Goal: Entertainment & Leisure: Consume media (video, audio)

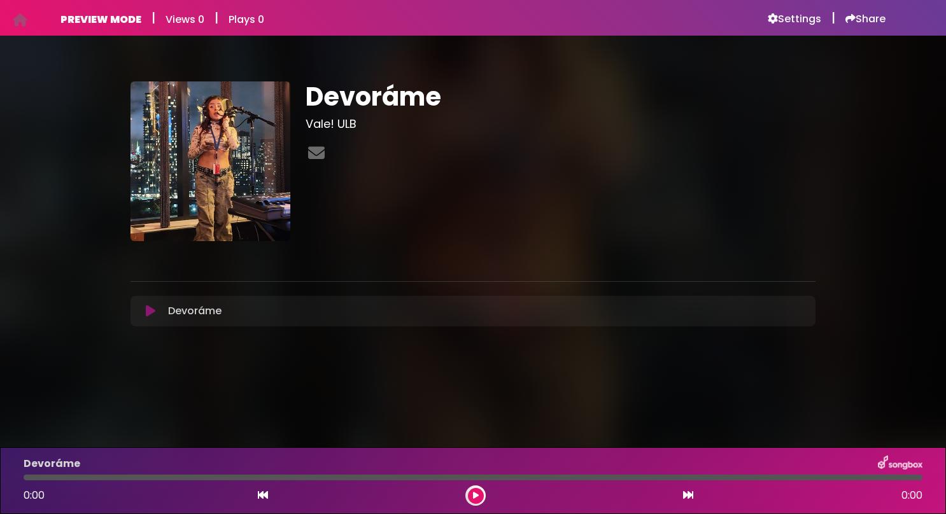
click at [145, 311] on button at bounding box center [150, 311] width 25 height 13
click at [477, 497] on icon at bounding box center [476, 496] width 6 height 8
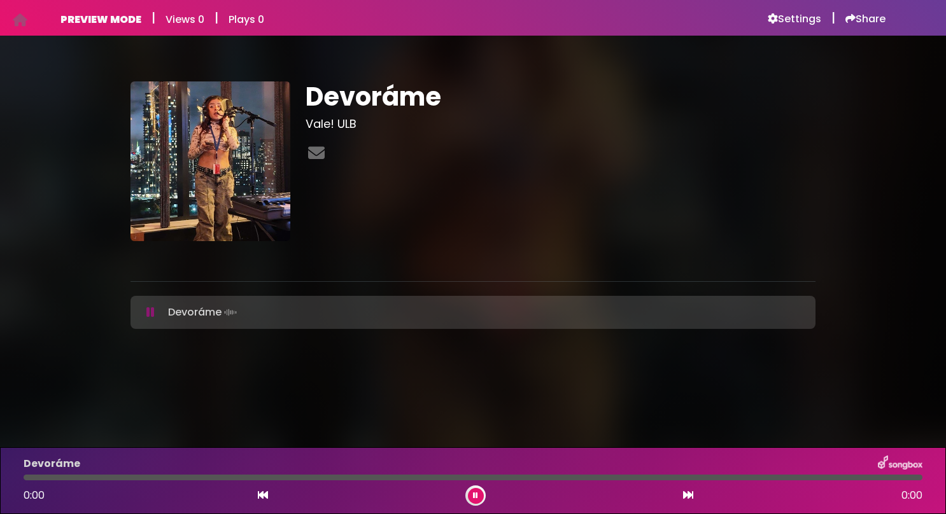
click at [477, 497] on icon at bounding box center [475, 496] width 5 height 8
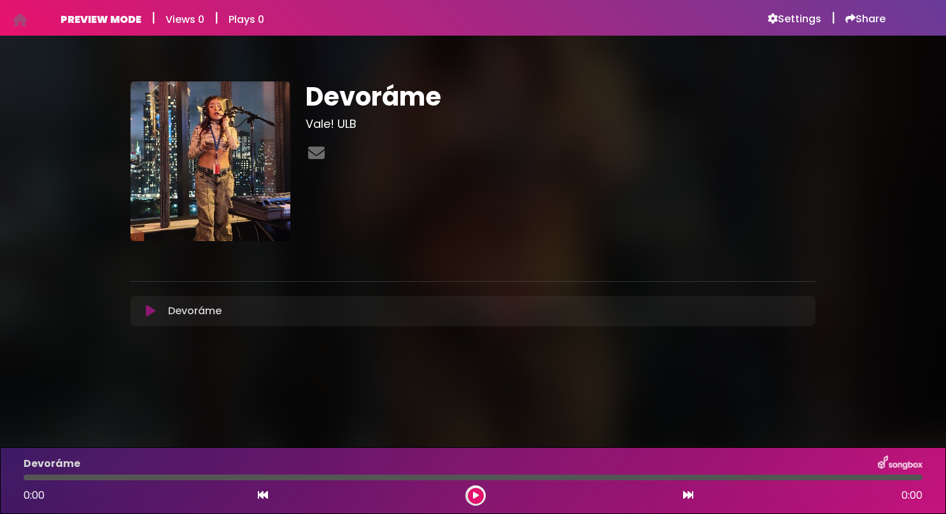
click at [318, 7] on div "PREVIEW MODE | Views 0 | Plays 0 Settings | Share Views 0" at bounding box center [473, 18] width 840 height 36
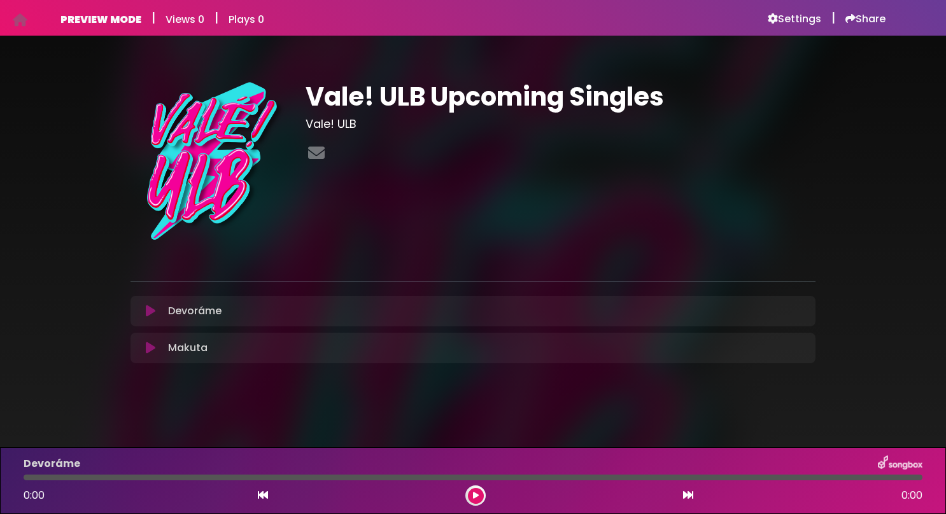
click at [148, 316] on icon at bounding box center [151, 311] width 10 height 13
click at [147, 305] on icon at bounding box center [151, 311] width 10 height 13
click at [153, 315] on icon at bounding box center [151, 311] width 10 height 13
click at [150, 347] on icon at bounding box center [151, 348] width 10 height 13
click at [470, 497] on button at bounding box center [476, 496] width 16 height 16
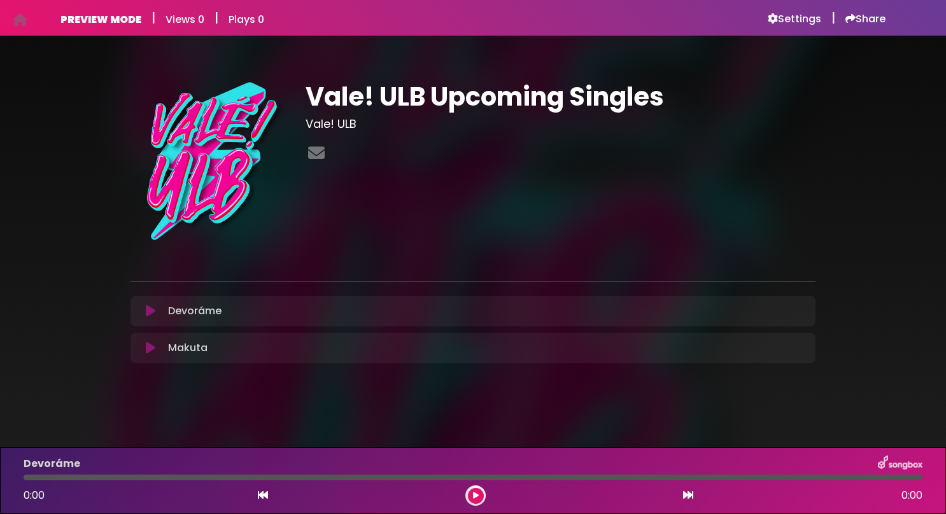
click at [470, 497] on button at bounding box center [476, 496] width 16 height 16
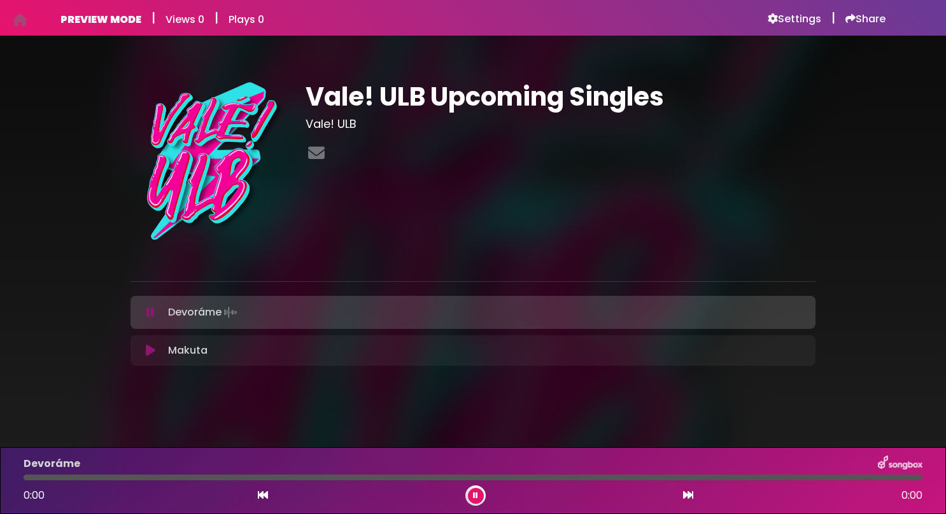
click at [470, 497] on button at bounding box center [476, 496] width 16 height 16
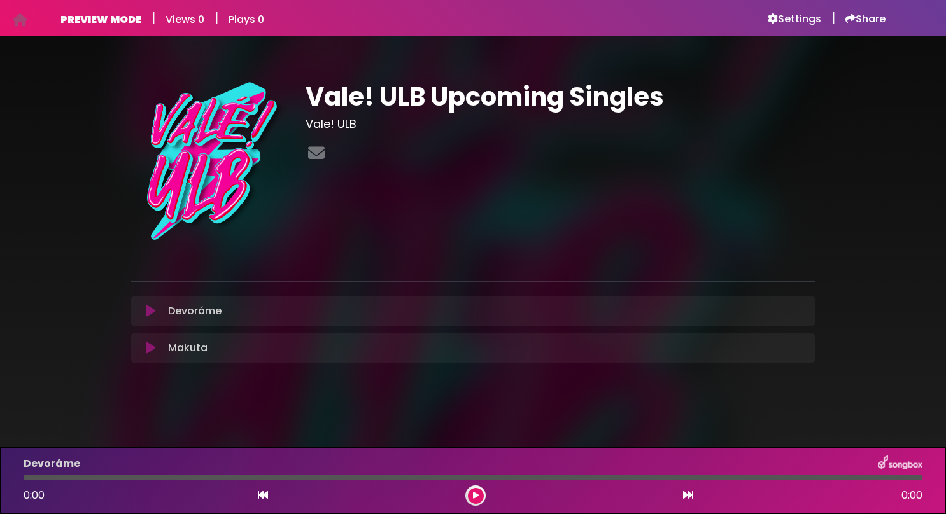
click at [470, 497] on button at bounding box center [476, 496] width 16 height 16
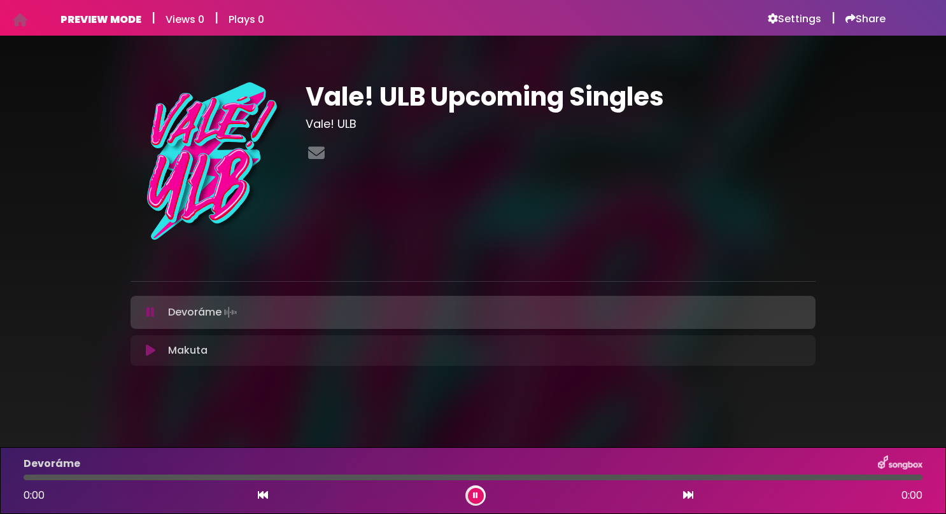
click at [468, 495] on button at bounding box center [476, 496] width 16 height 16
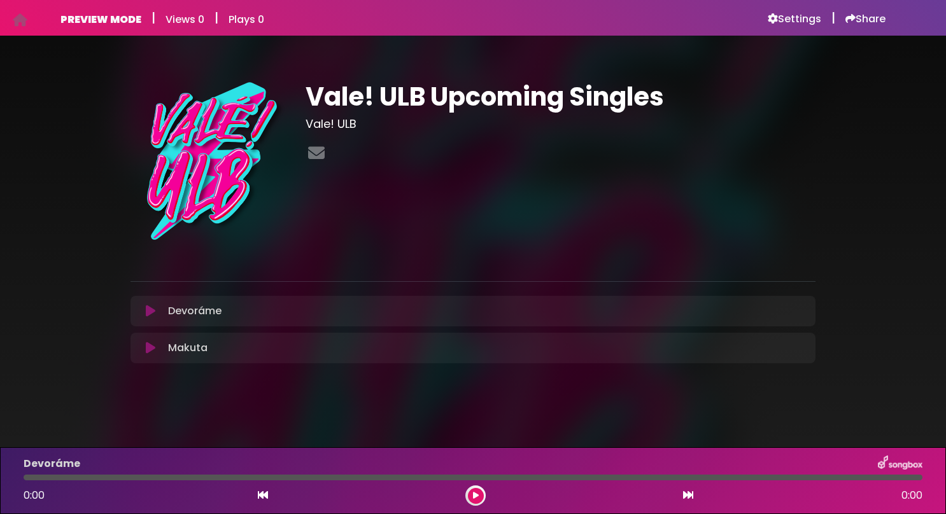
click at [468, 495] on button at bounding box center [476, 496] width 16 height 16
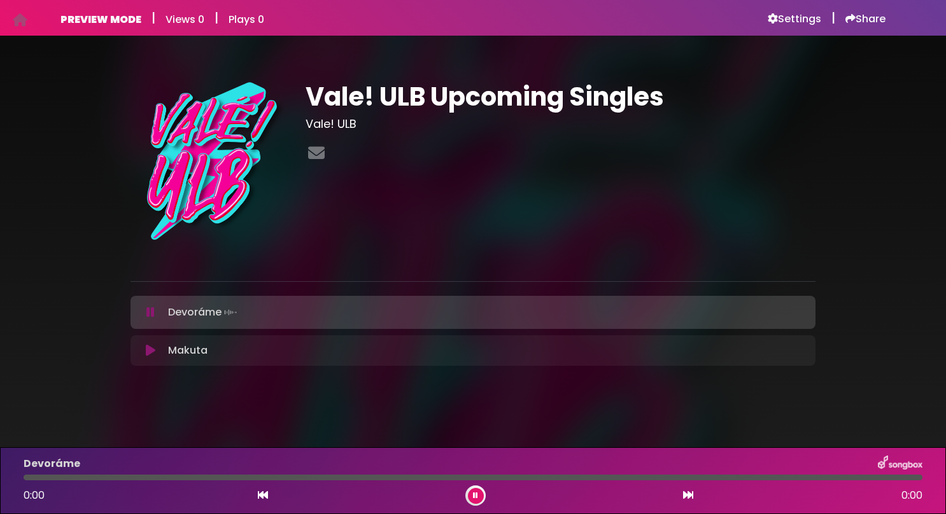
click at [147, 353] on icon at bounding box center [151, 350] width 10 height 13
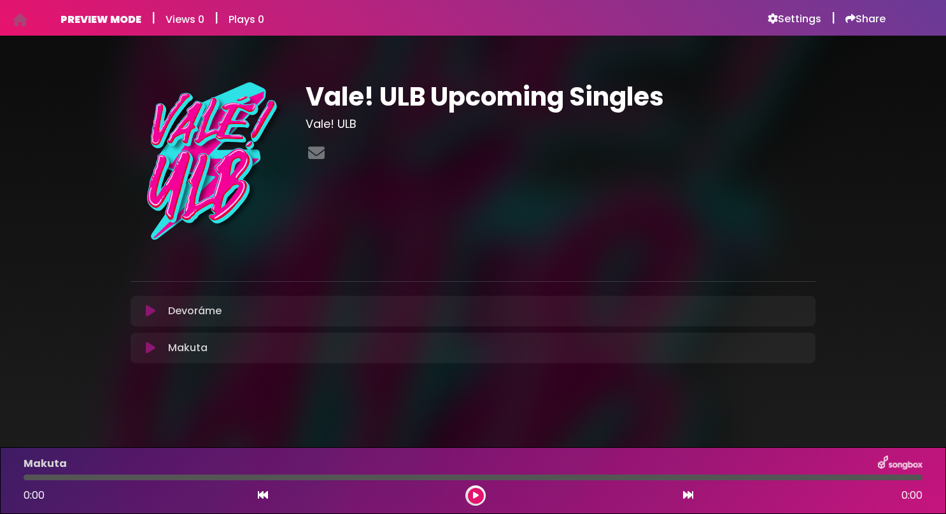
click at [150, 346] on icon at bounding box center [151, 348] width 10 height 13
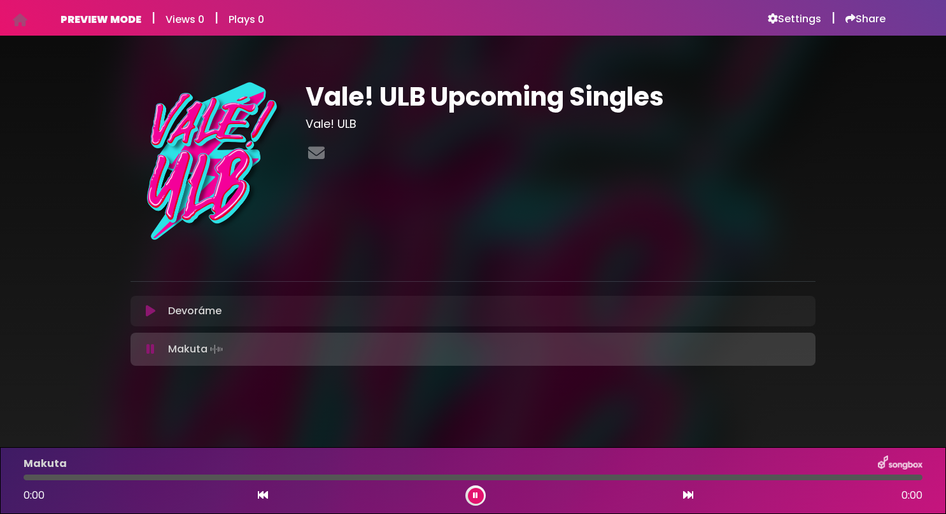
click at [150, 314] on icon at bounding box center [151, 311] width 10 height 13
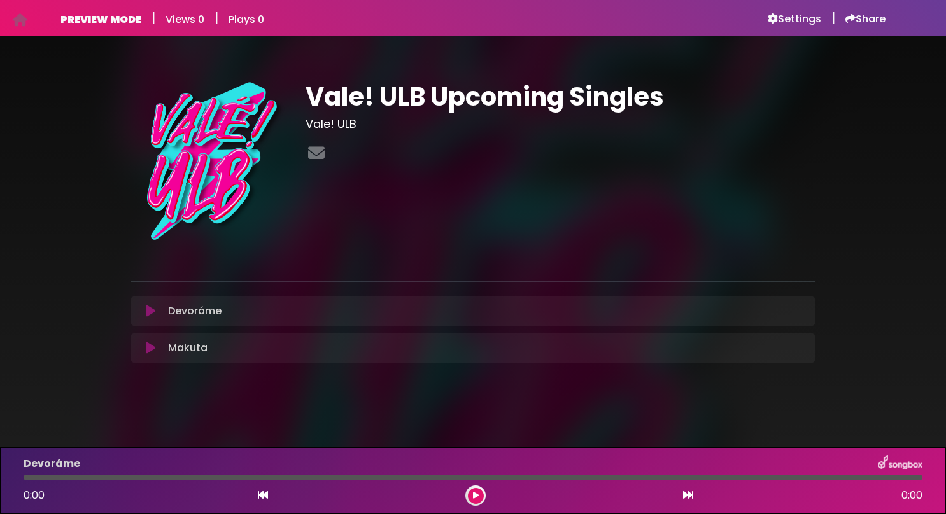
click at [150, 314] on icon at bounding box center [151, 311] width 10 height 13
click at [151, 309] on icon at bounding box center [151, 311] width 10 height 13
